Goal: Information Seeking & Learning: Understand process/instructions

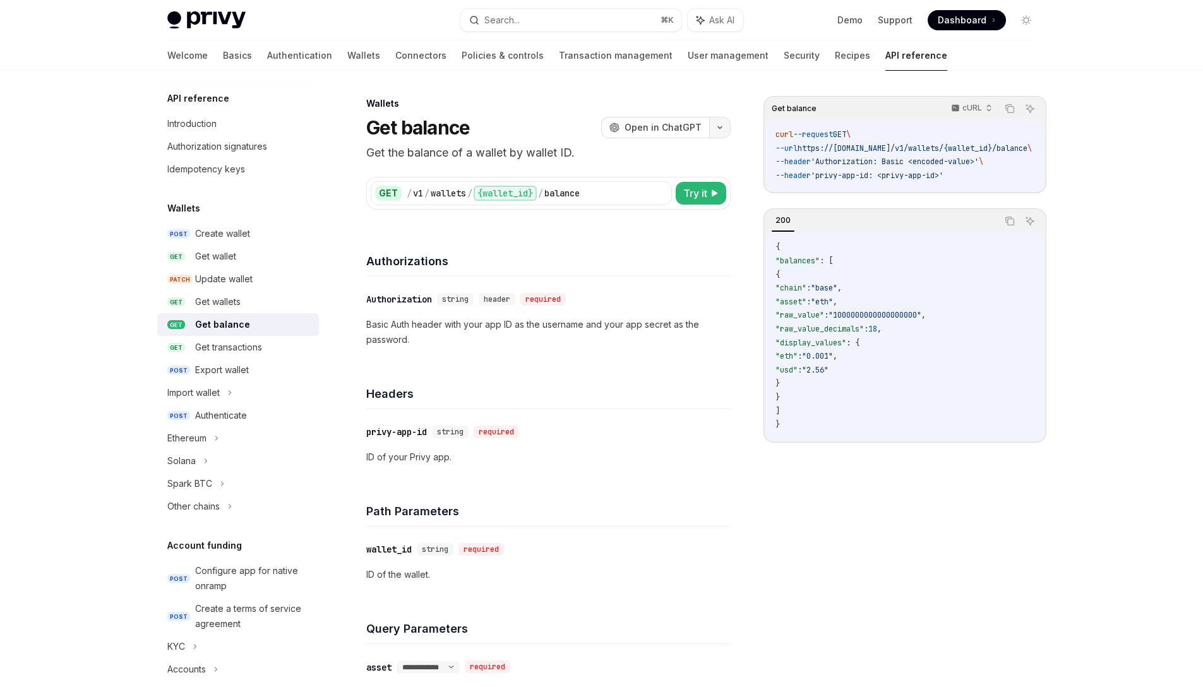
click at [729, 129] on button "button" at bounding box center [719, 127] width 21 height 21
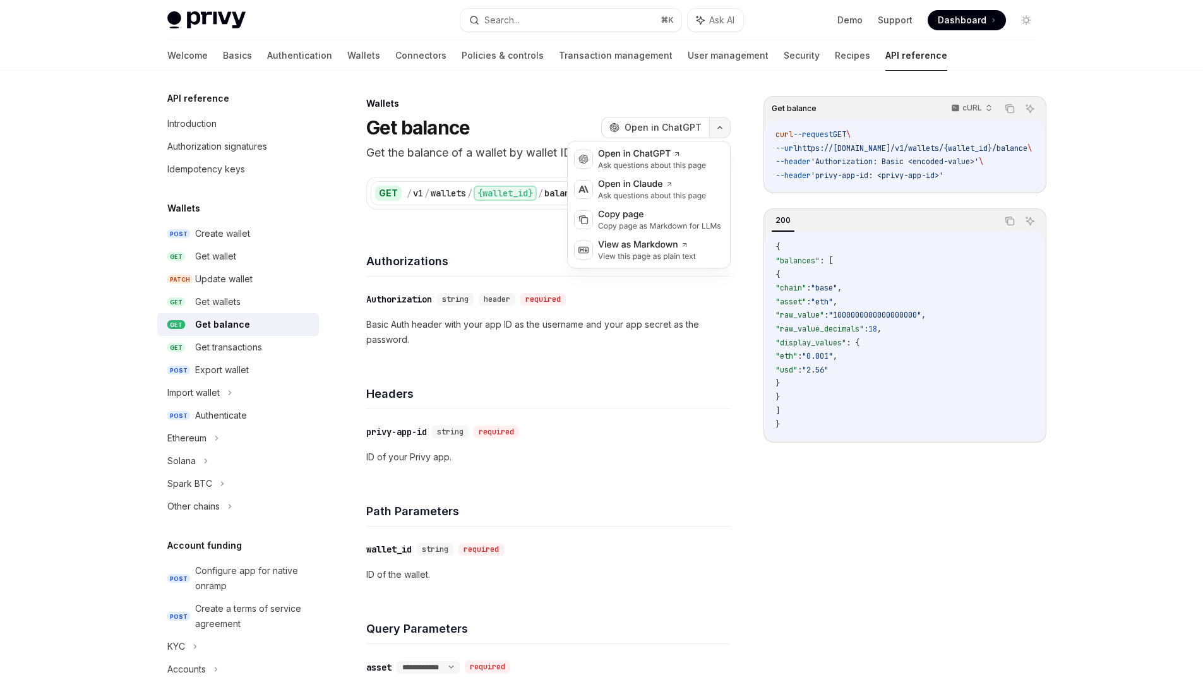
click at [729, 129] on button "button" at bounding box center [719, 127] width 21 height 21
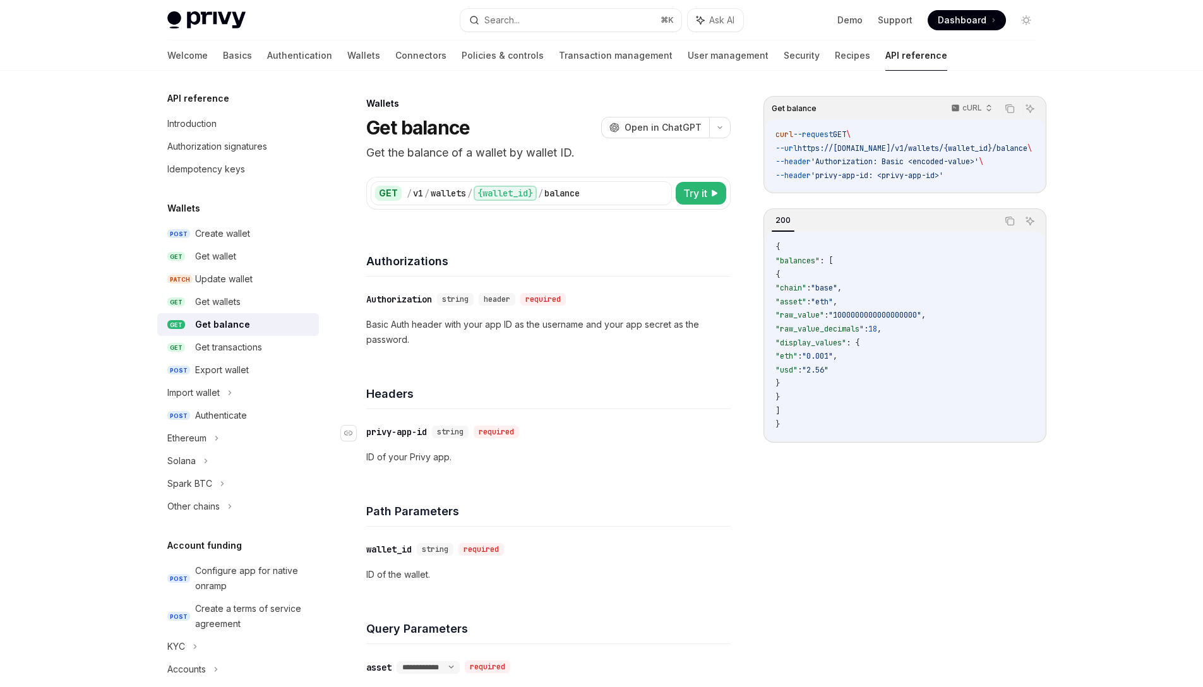
click at [636, 428] on div "​ privy-app-id string required" at bounding box center [542, 431] width 352 height 15
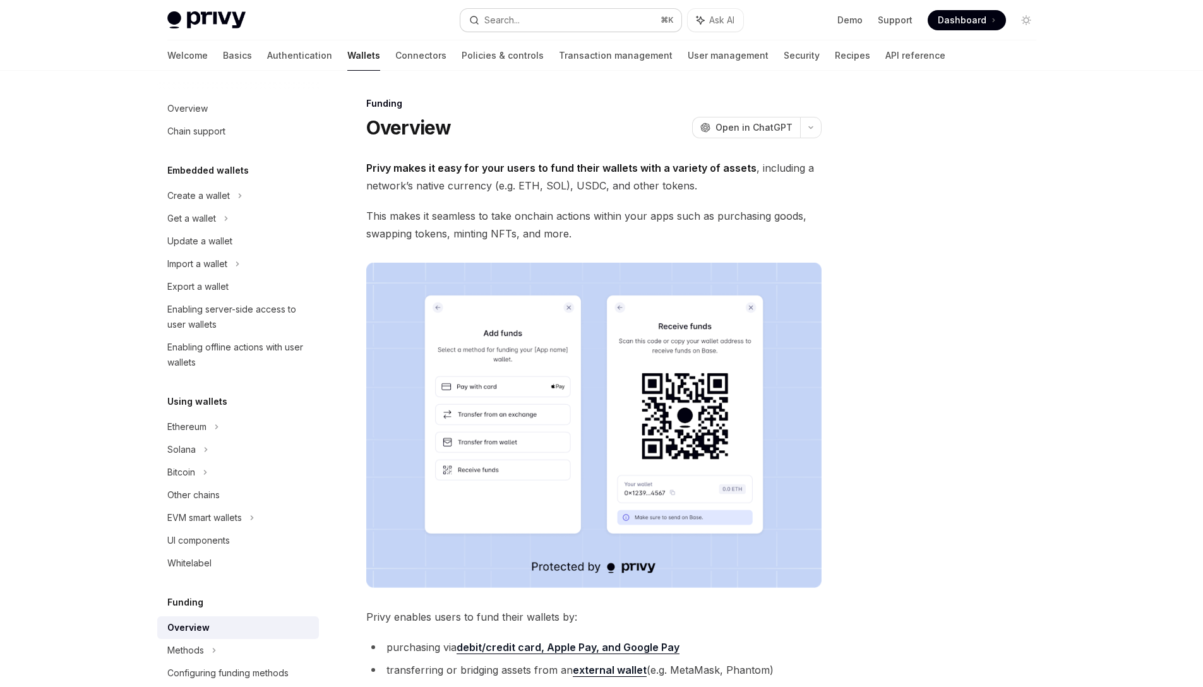
click at [556, 16] on button "Search... ⌘ K" at bounding box center [570, 20] width 221 height 23
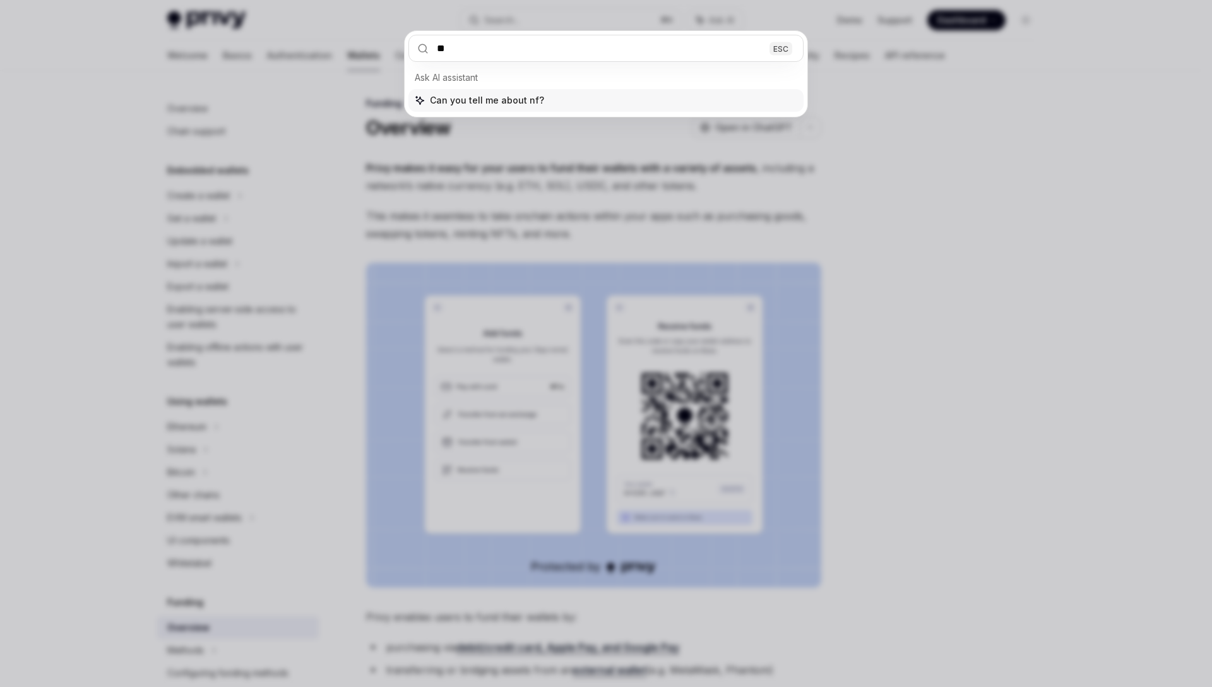
type input "***"
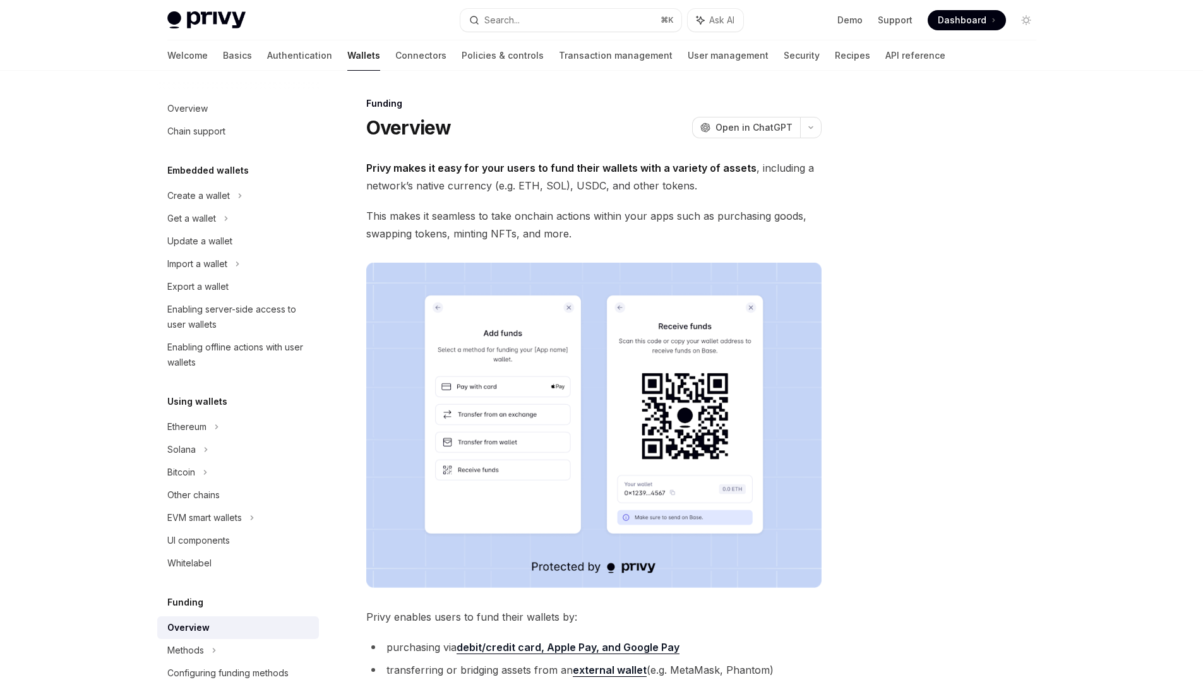
type textarea "*"
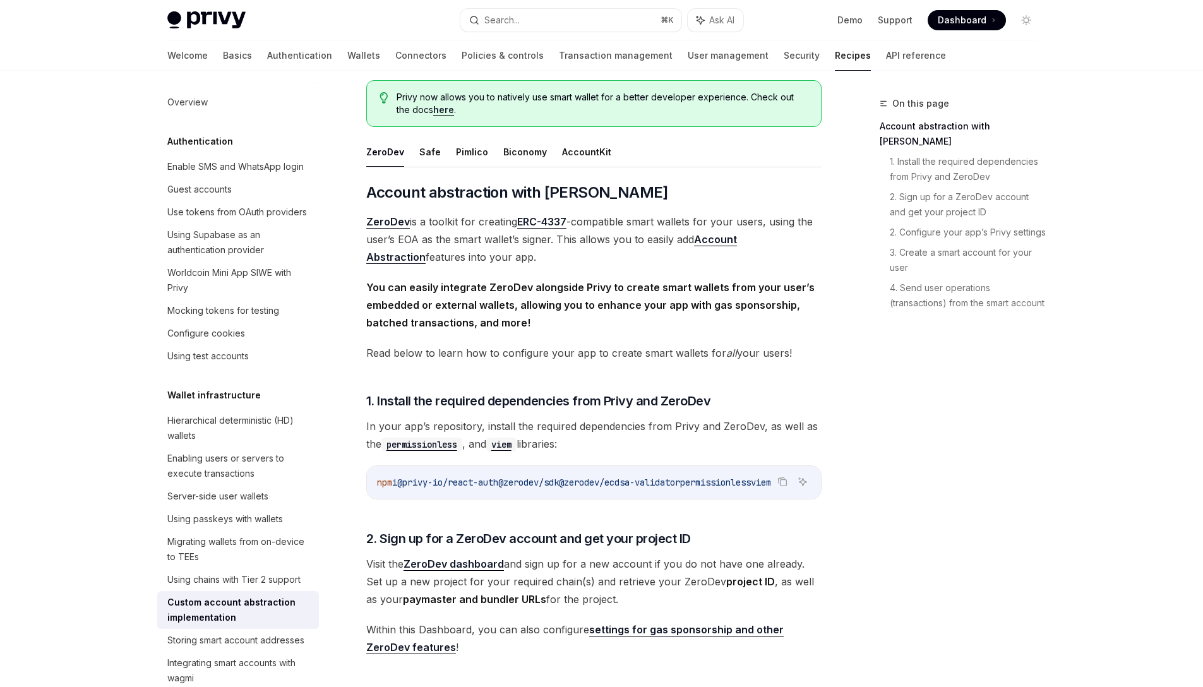
scroll to position [19, 0]
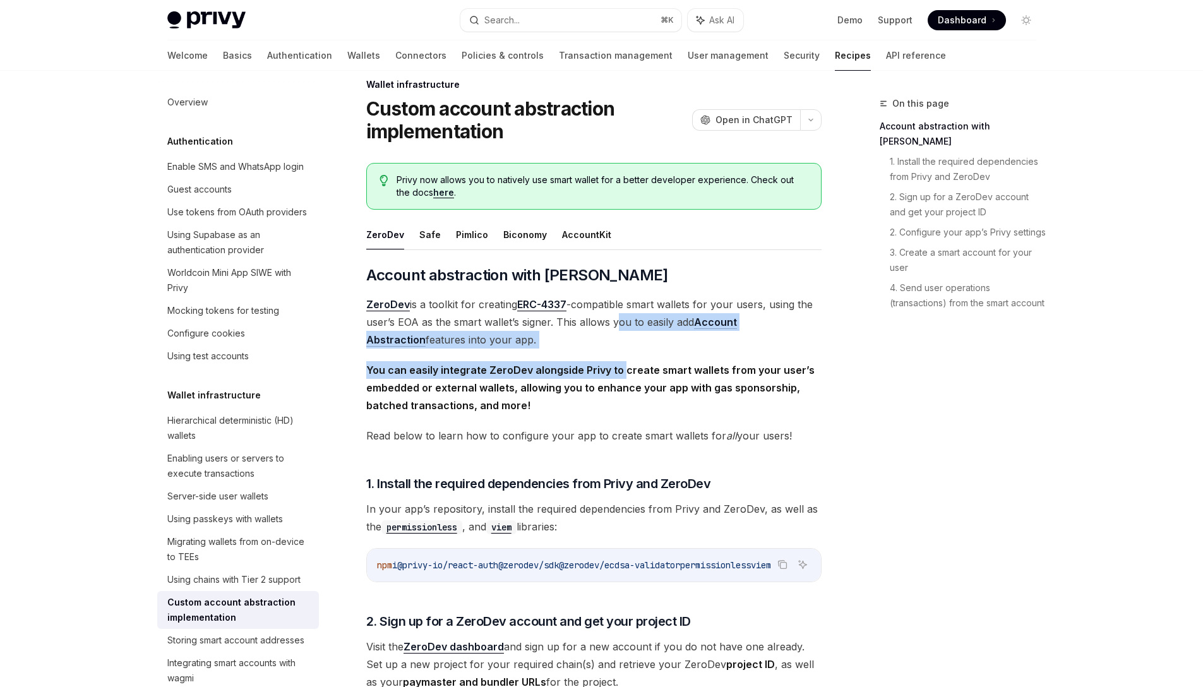
drag, startPoint x: 616, startPoint y: 325, endPoint x: 618, endPoint y: 381, distance: 55.6
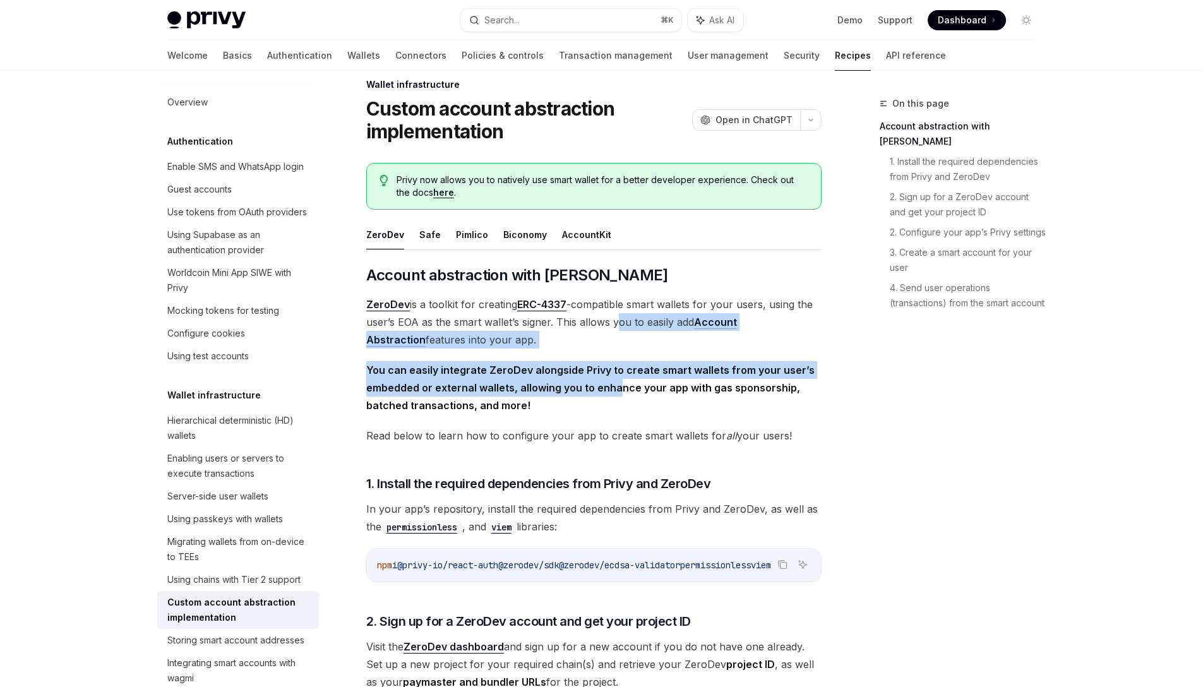
click at [618, 381] on strong "You can easily integrate ZeroDev alongside Privy to create smart wallets from y…" at bounding box center [590, 388] width 448 height 48
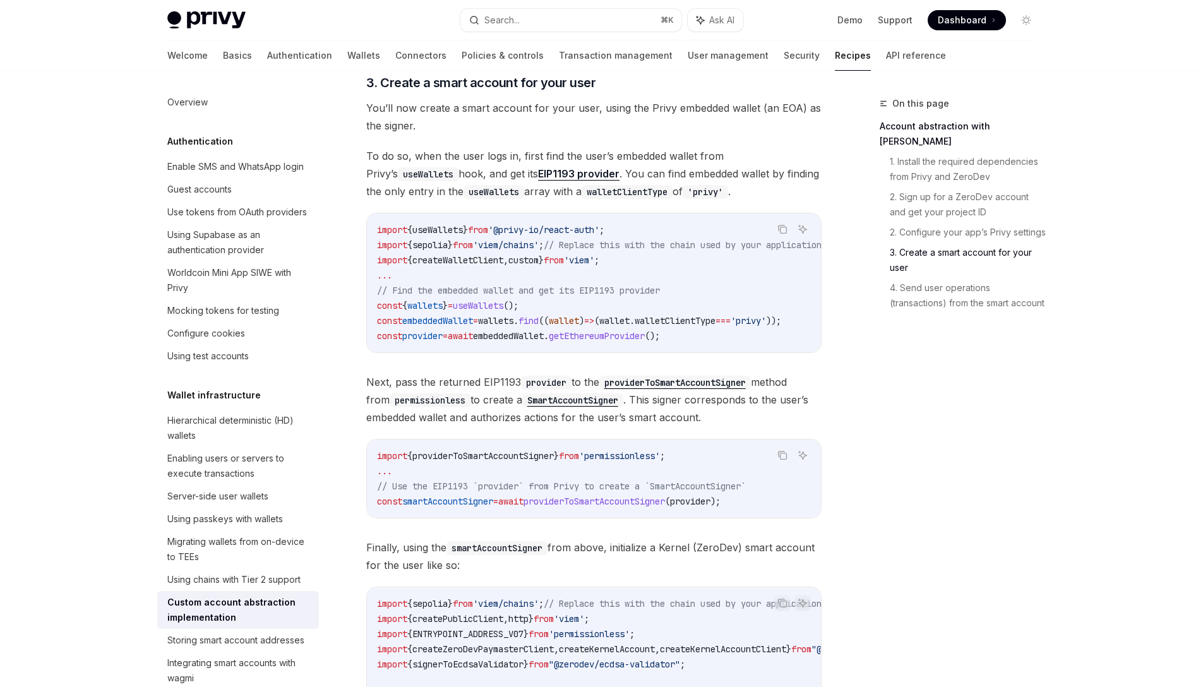
scroll to position [1203, 0]
drag, startPoint x: 567, startPoint y: 354, endPoint x: 583, endPoint y: 357, distance: 16.6
click at [583, 350] on div "import { useWallets } from '@privy-io/react-auth' ; import { sepolia } from 'vi…" at bounding box center [594, 280] width 454 height 139
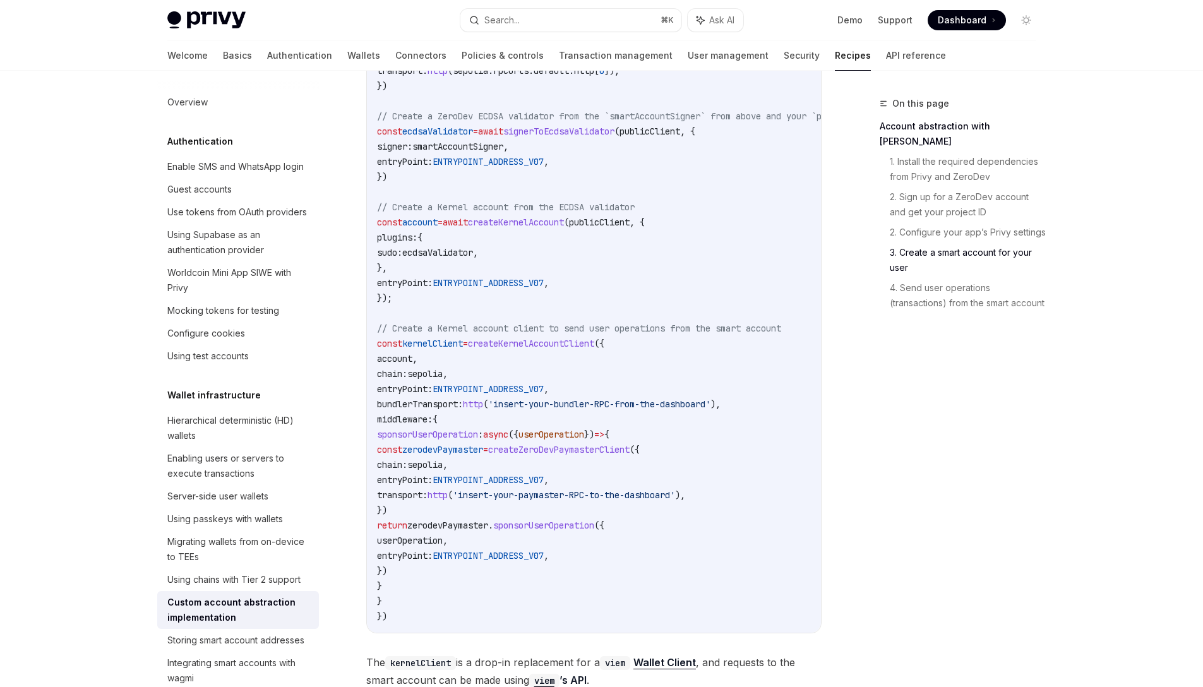
scroll to position [1882, 0]
click at [522, 352] on span "createKernelAccountClient" at bounding box center [531, 345] width 126 height 11
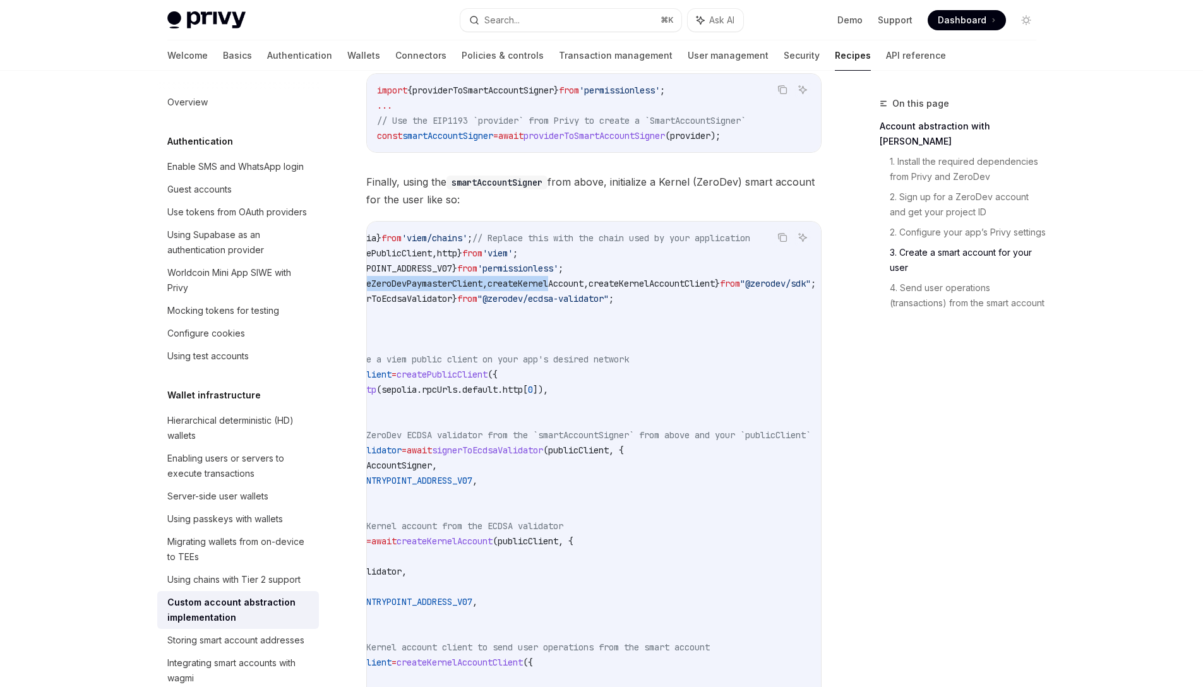
scroll to position [0, 0]
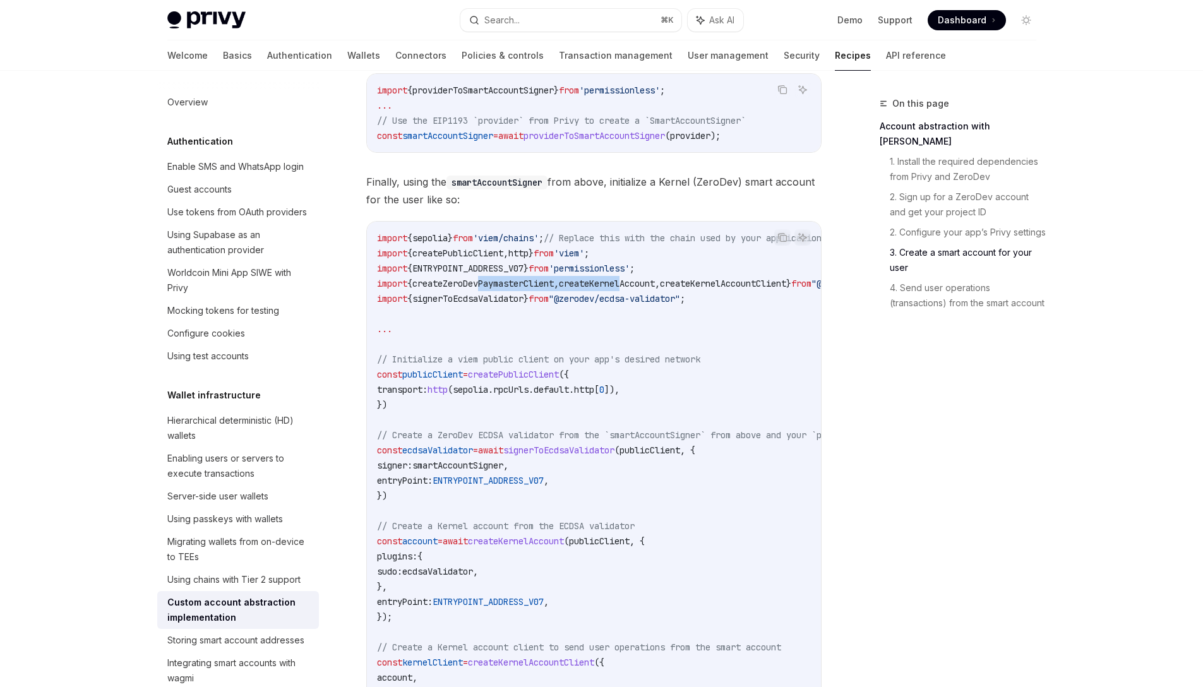
drag, startPoint x: 641, startPoint y: 295, endPoint x: 489, endPoint y: 298, distance: 152.8
click at [489, 289] on span "import { createZeroDevPaymasterClient , createKernelAccount , createKernelAccou…" at bounding box center [632, 283] width 510 height 11
click at [489, 289] on span "createZeroDevPaymasterClient" at bounding box center [482, 283] width 141 height 11
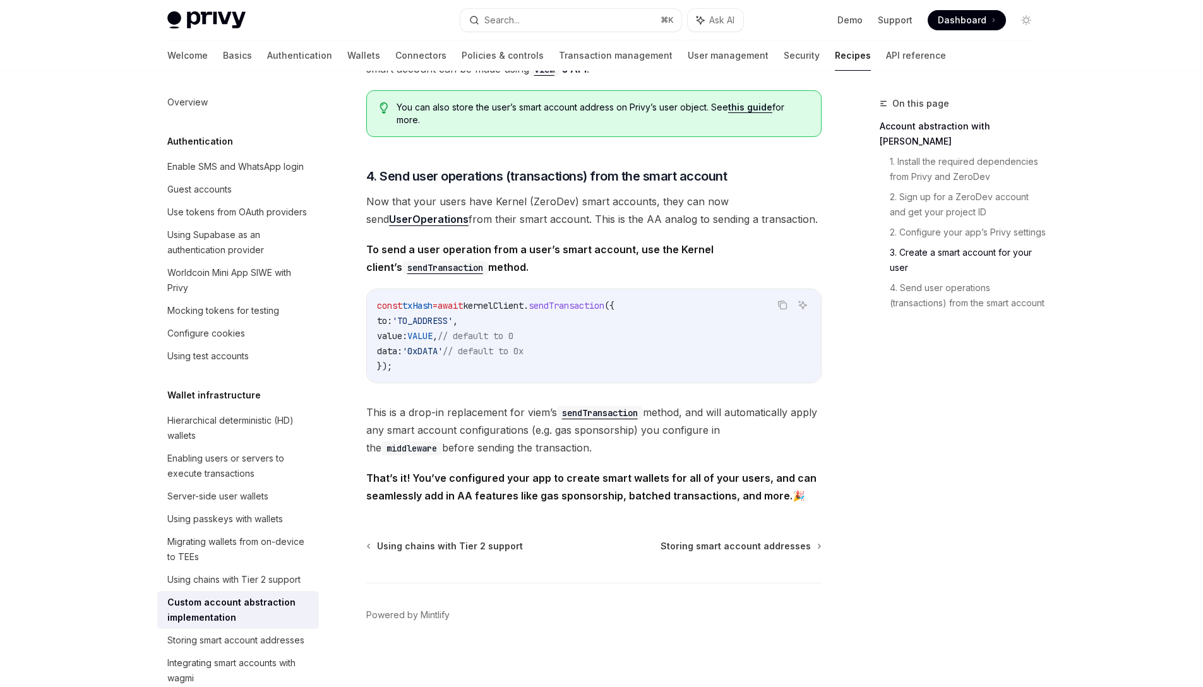
scroll to position [2495, 0]
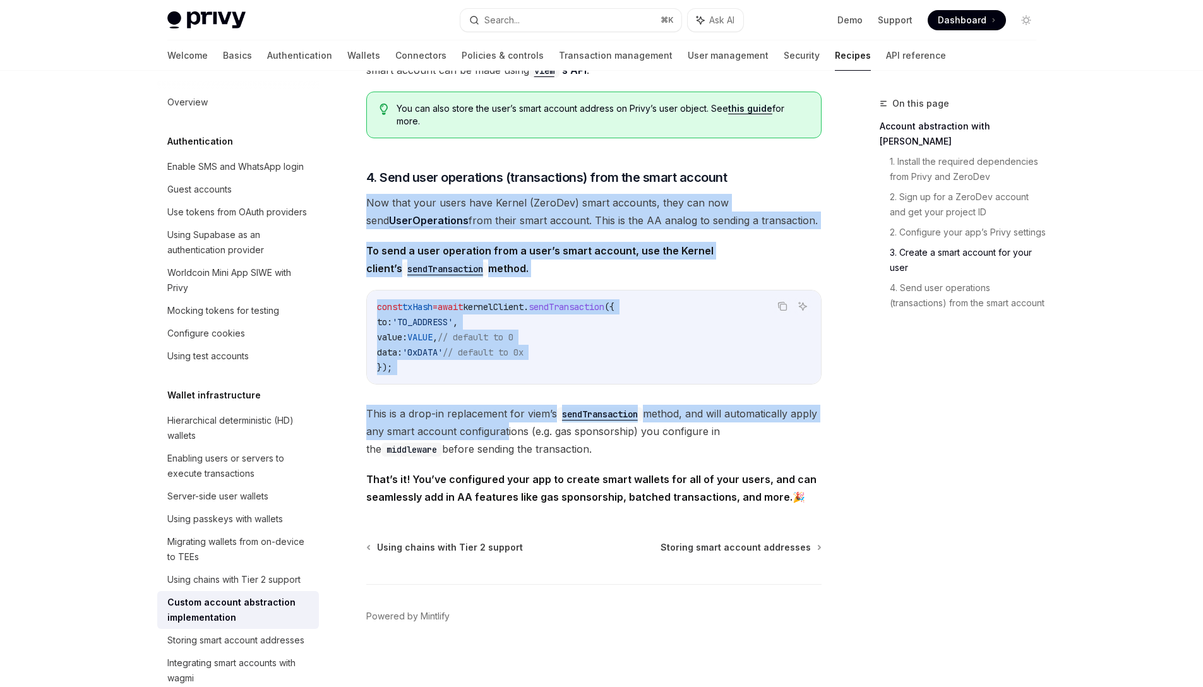
drag, startPoint x: 521, startPoint y: 205, endPoint x: 532, endPoint y: 451, distance: 247.1
click at [532, 451] on span "This is a drop-in replacement for viem’s sendTransaction method, and will autom…" at bounding box center [593, 431] width 455 height 53
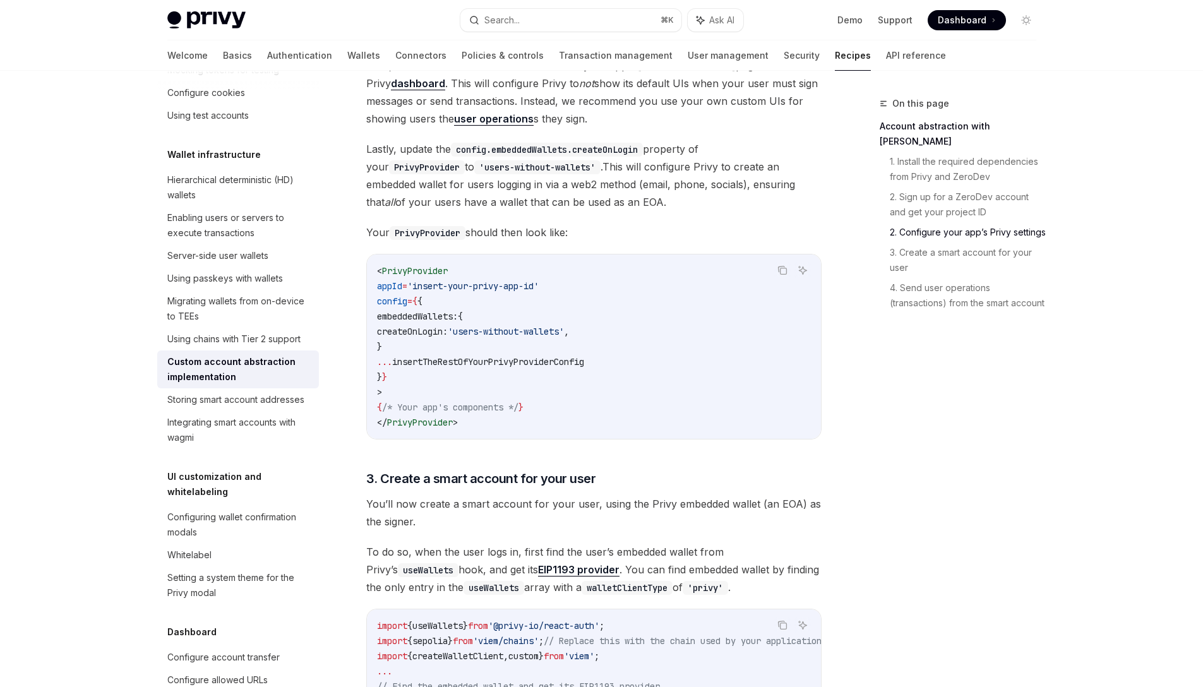
scroll to position [802, 0]
